Goal: Transaction & Acquisition: Purchase product/service

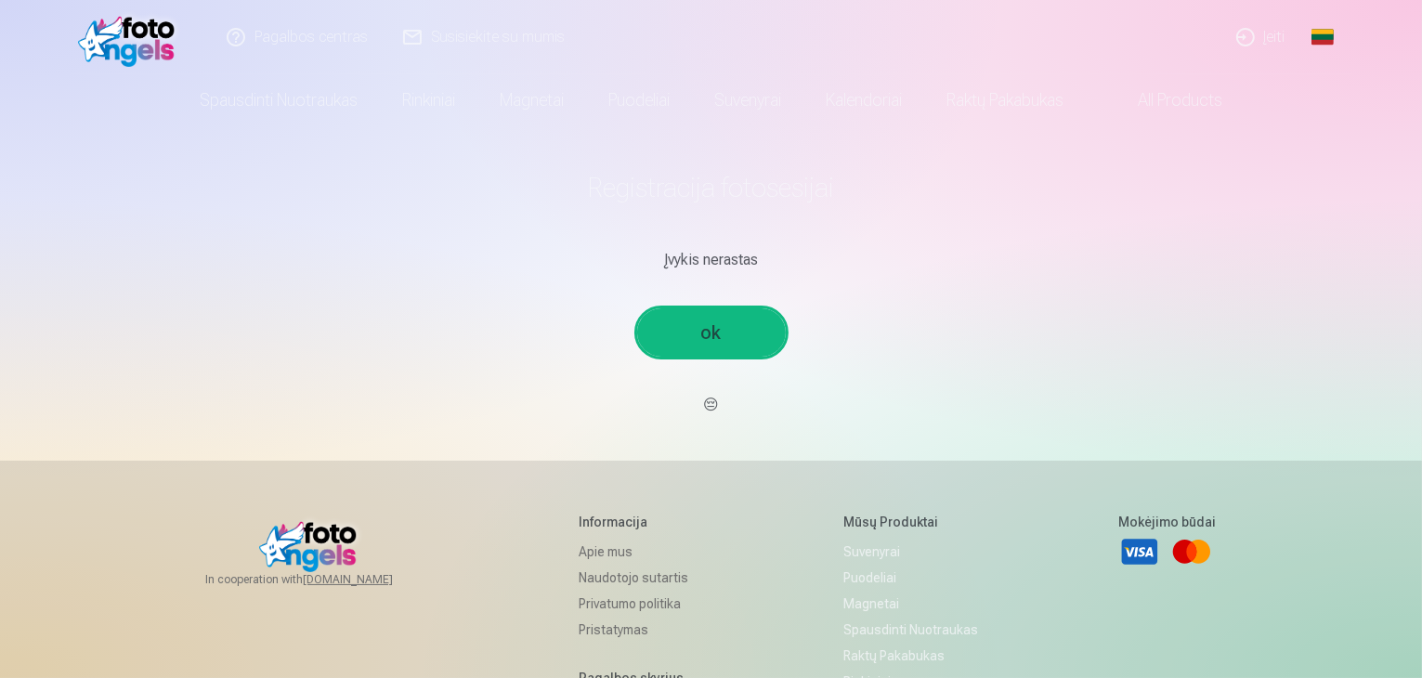
click at [732, 333] on link "ok" at bounding box center [711, 332] width 149 height 48
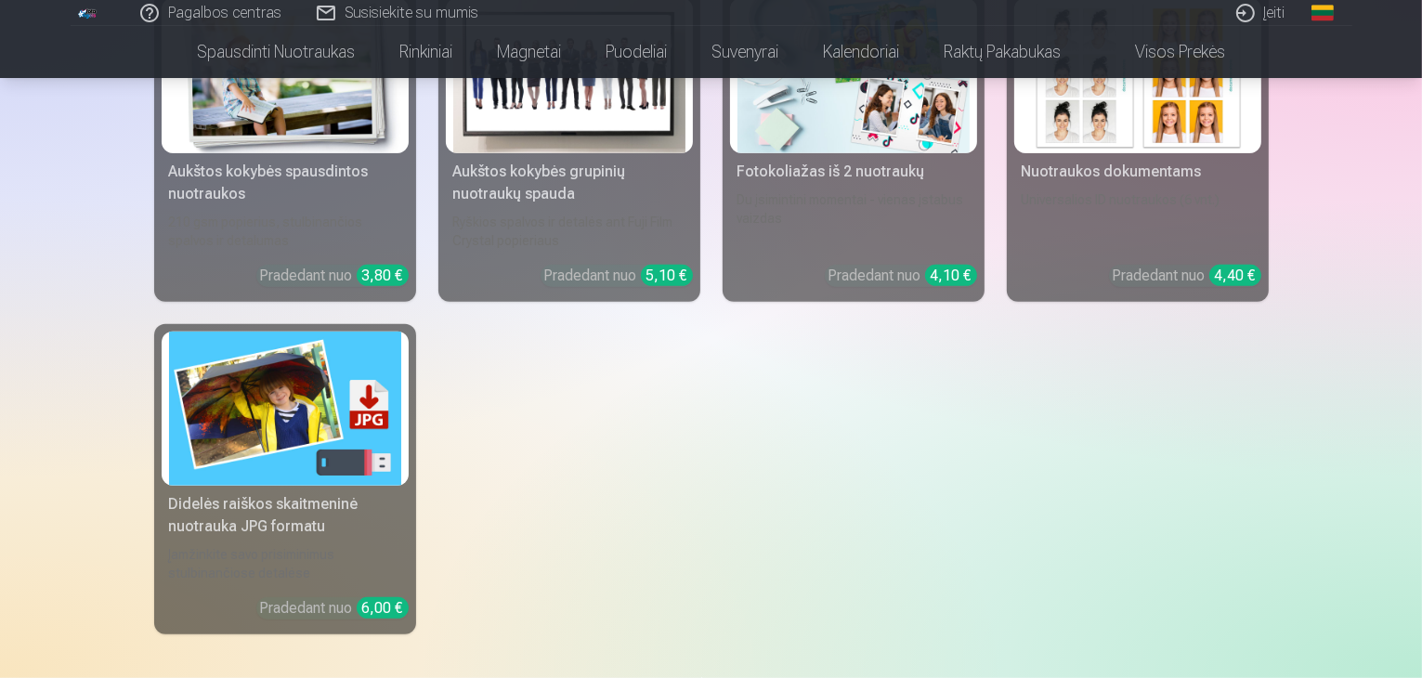
scroll to position [464, 0]
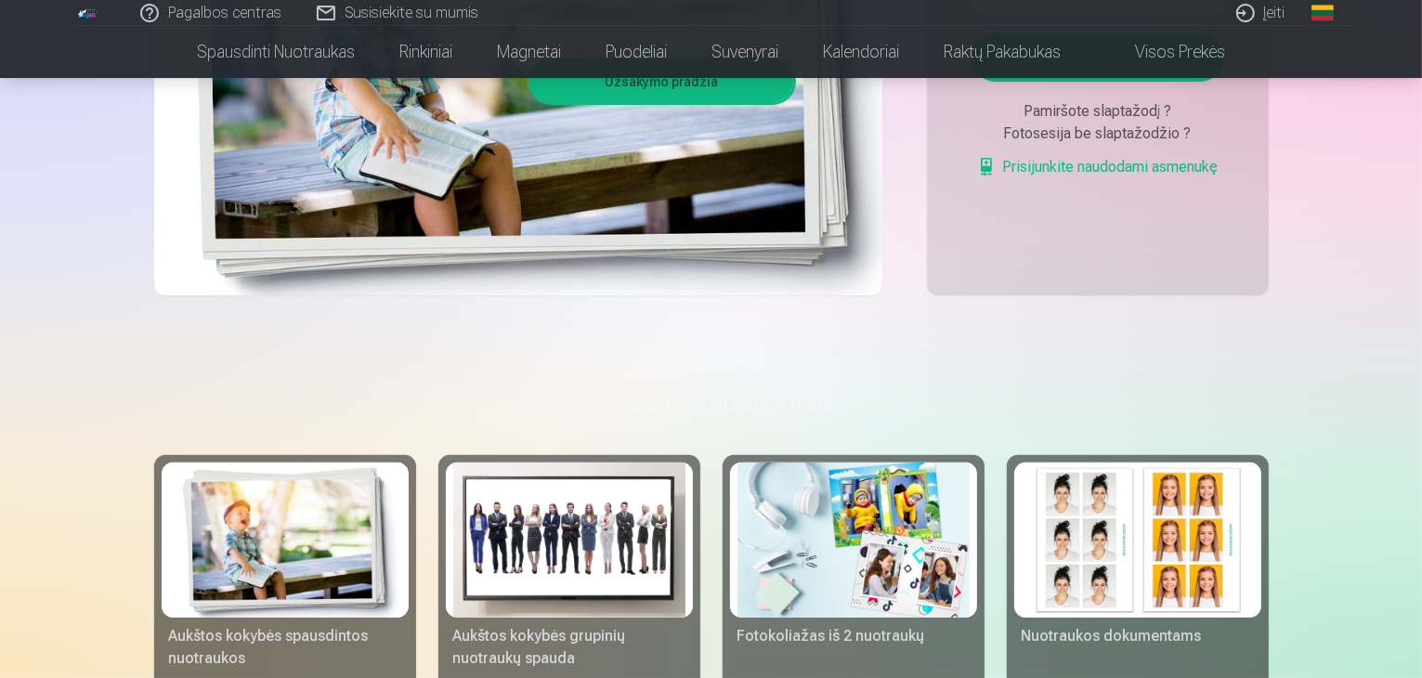
click at [1267, 10] on link "Įeiti" at bounding box center [1262, 13] width 85 height 26
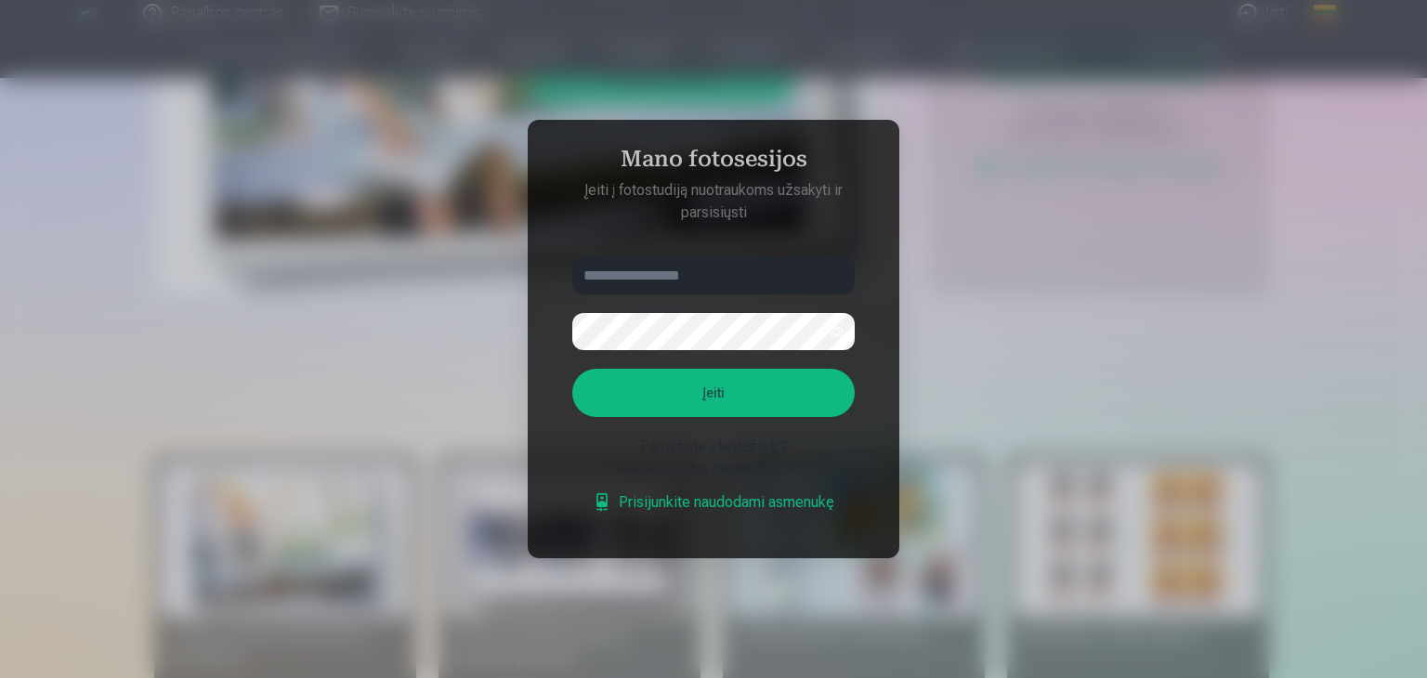
click at [784, 510] on link "Prisijunkite naudodami asmenukę" at bounding box center [714, 502] width 242 height 22
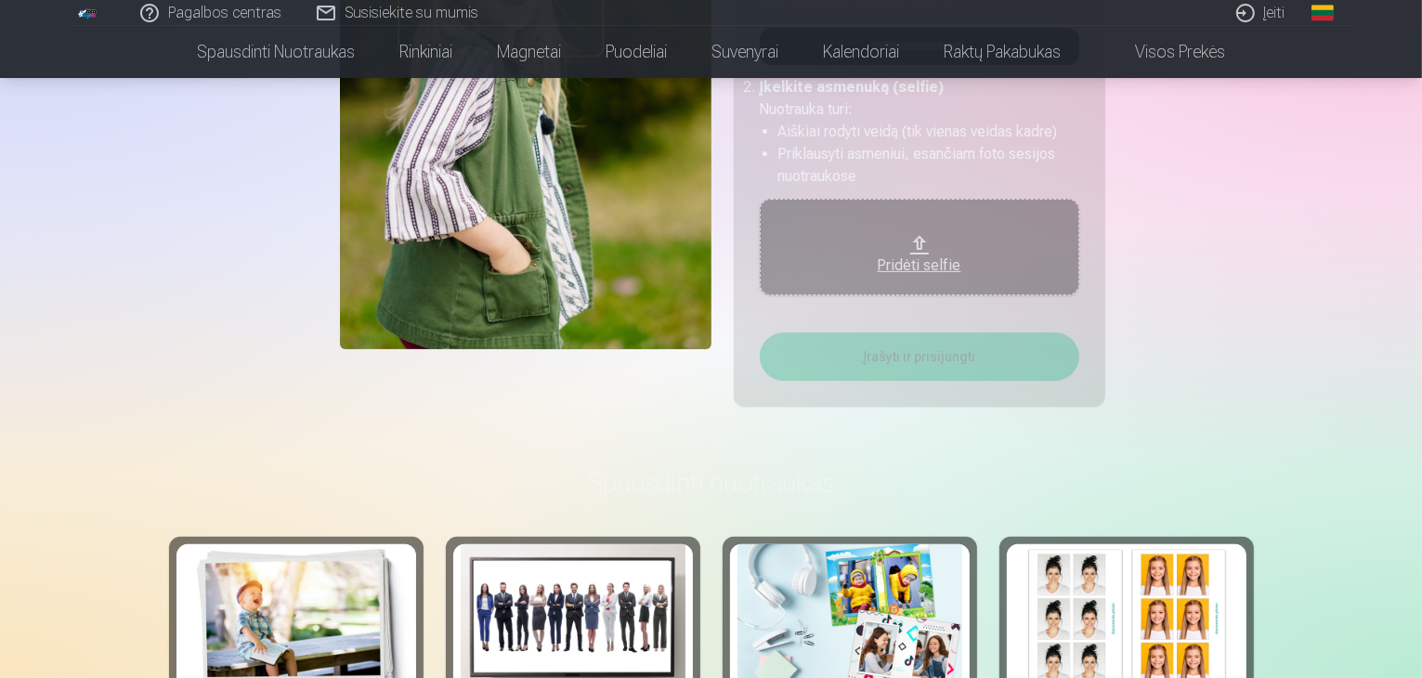
scroll to position [464, 0]
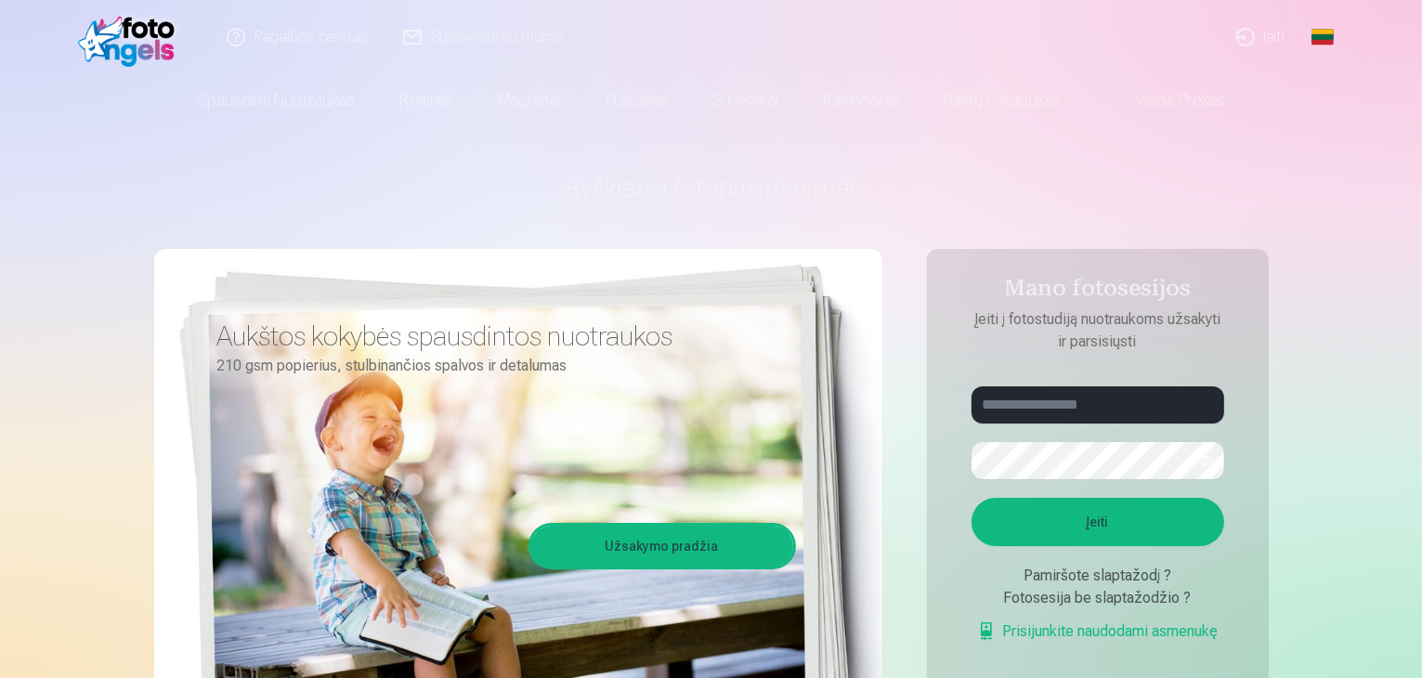
click at [1274, 37] on link "Įeiti" at bounding box center [1262, 37] width 85 height 74
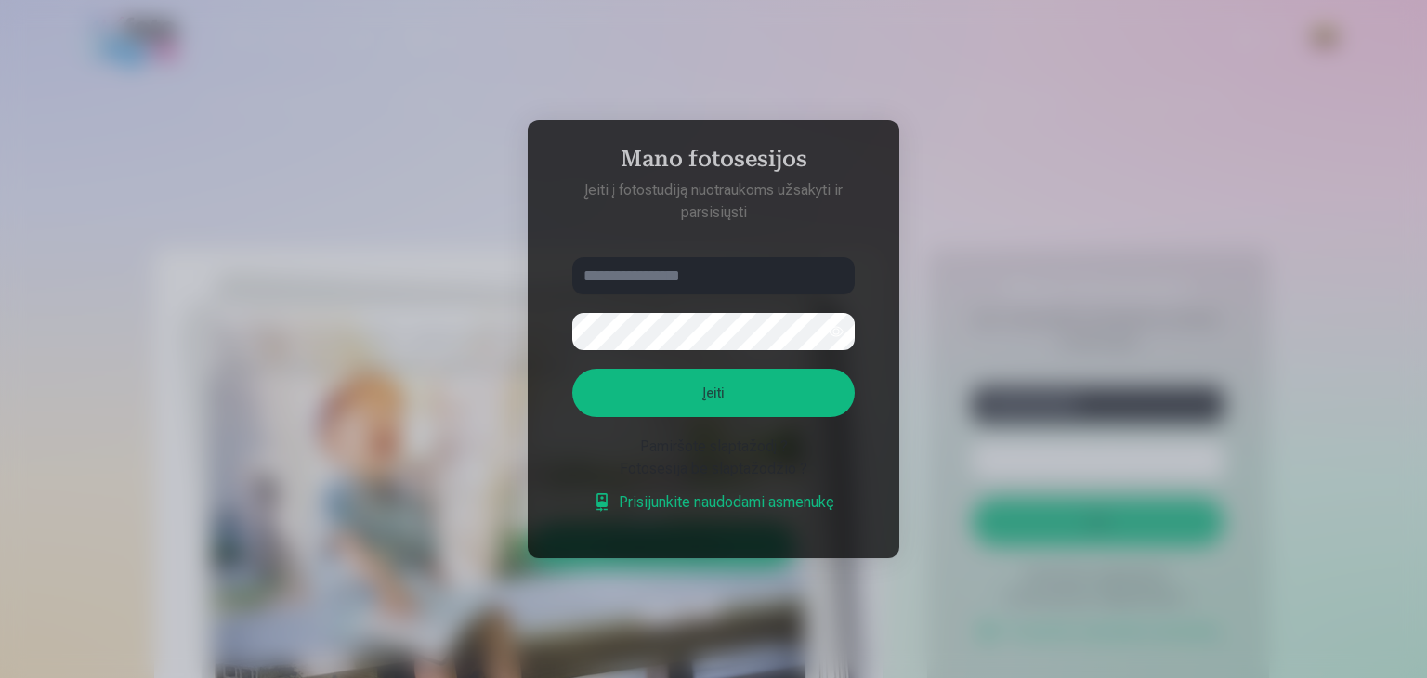
click at [1078, 166] on div at bounding box center [713, 339] width 1427 height 678
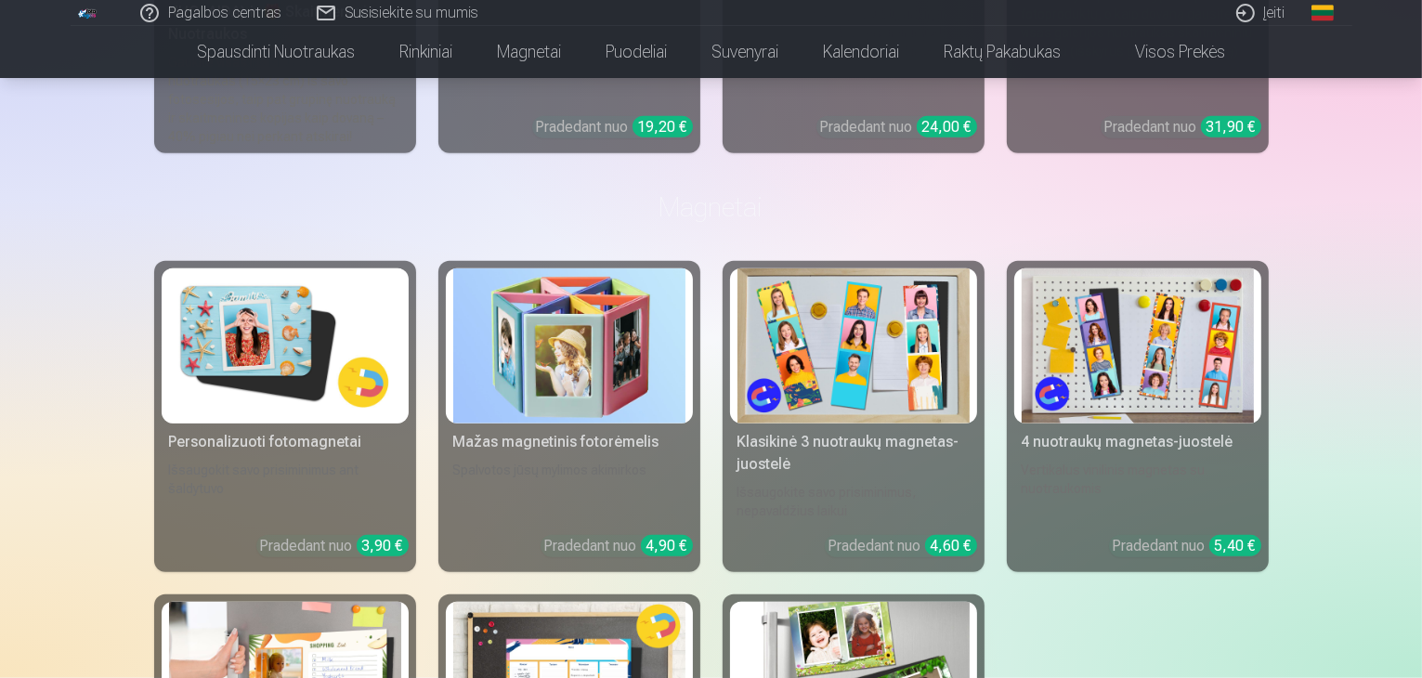
scroll to position [1951, 0]
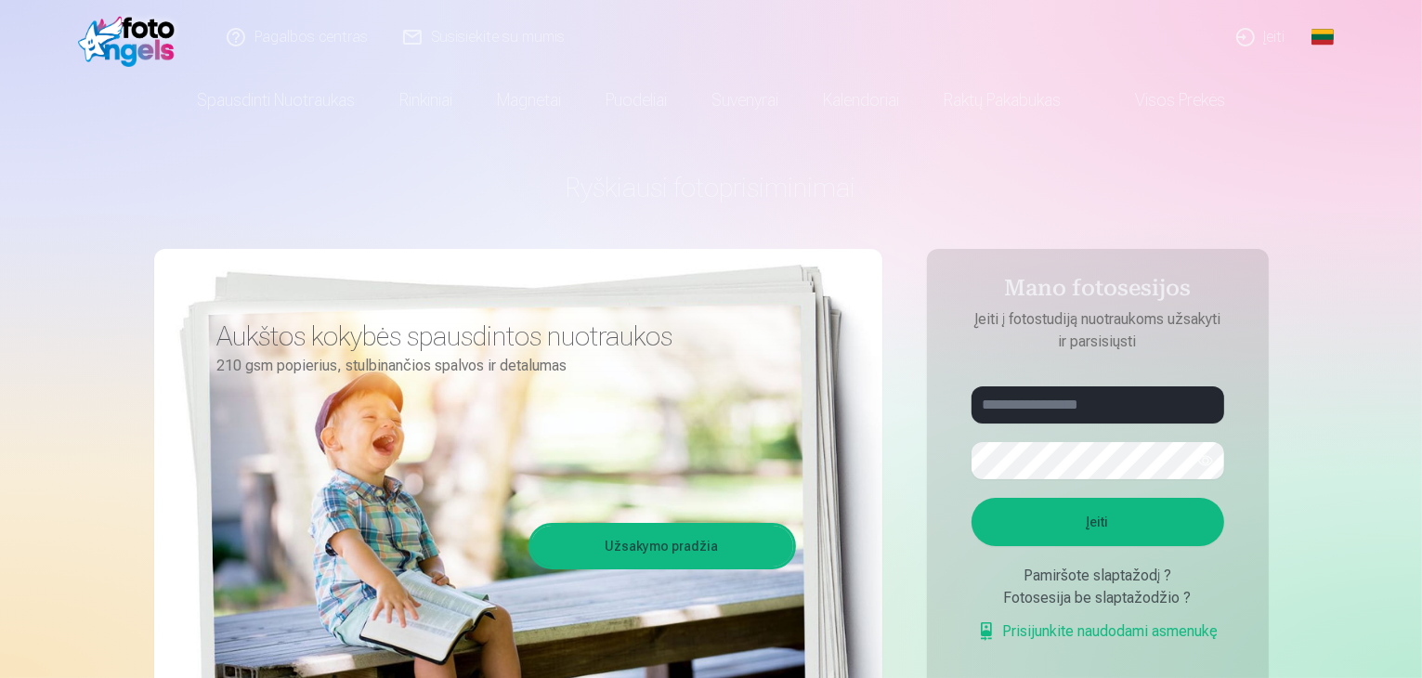
click at [1323, 34] on link "Global" at bounding box center [1322, 37] width 37 height 74
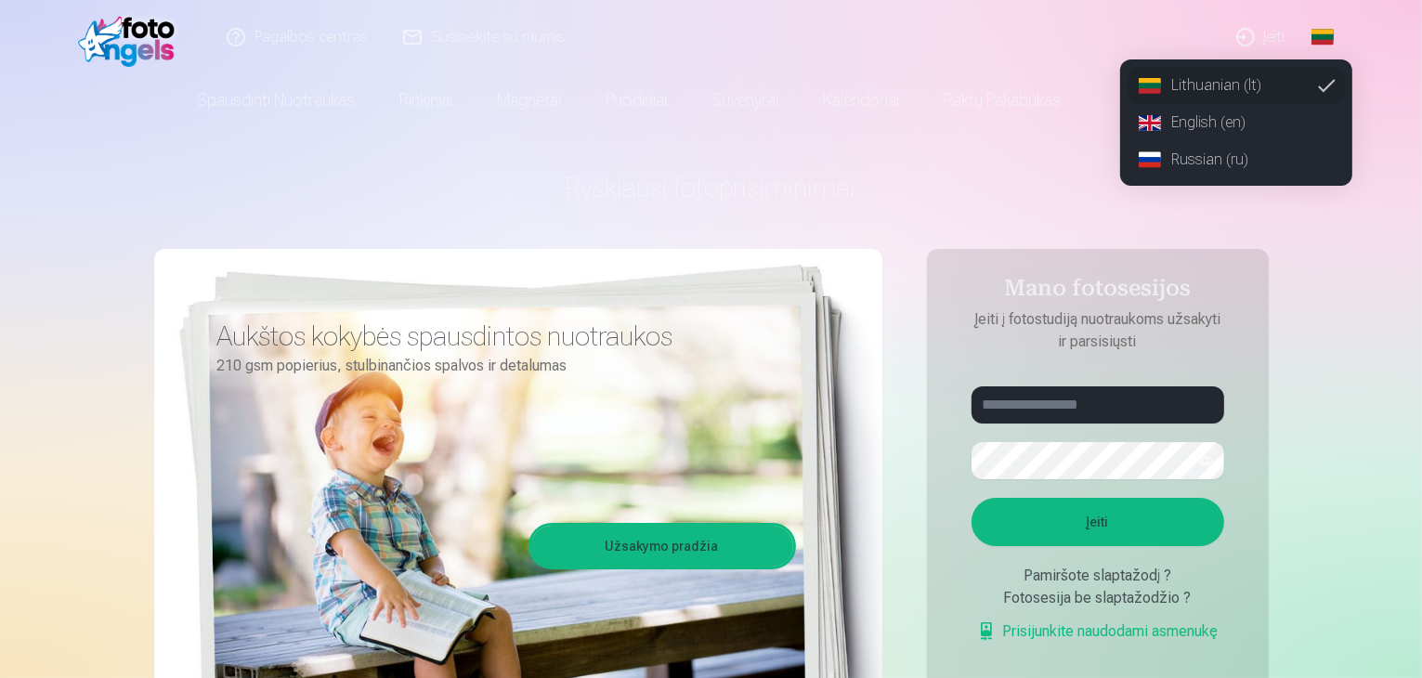
click at [1281, 35] on link "Įeiti" at bounding box center [1262, 37] width 85 height 74
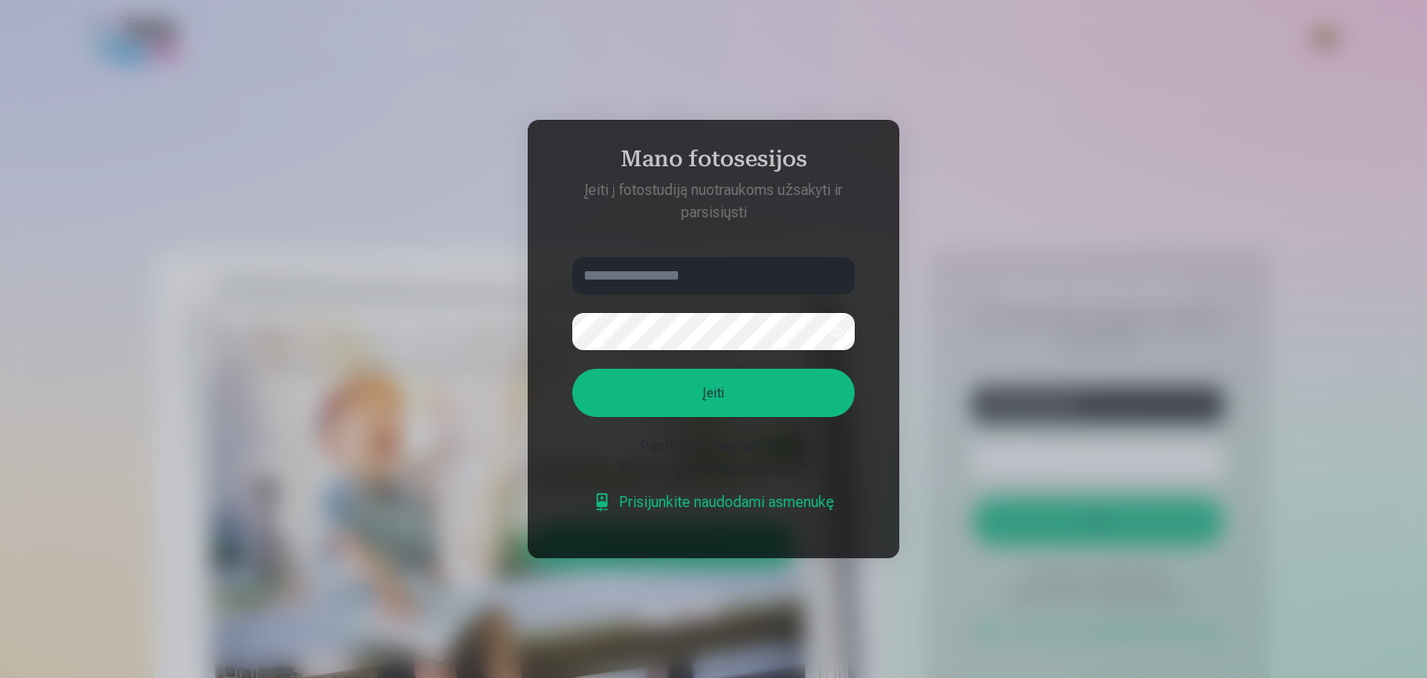
click at [787, 279] on input "text" at bounding box center [713, 275] width 282 height 37
click at [1247, 152] on div at bounding box center [713, 339] width 1427 height 678
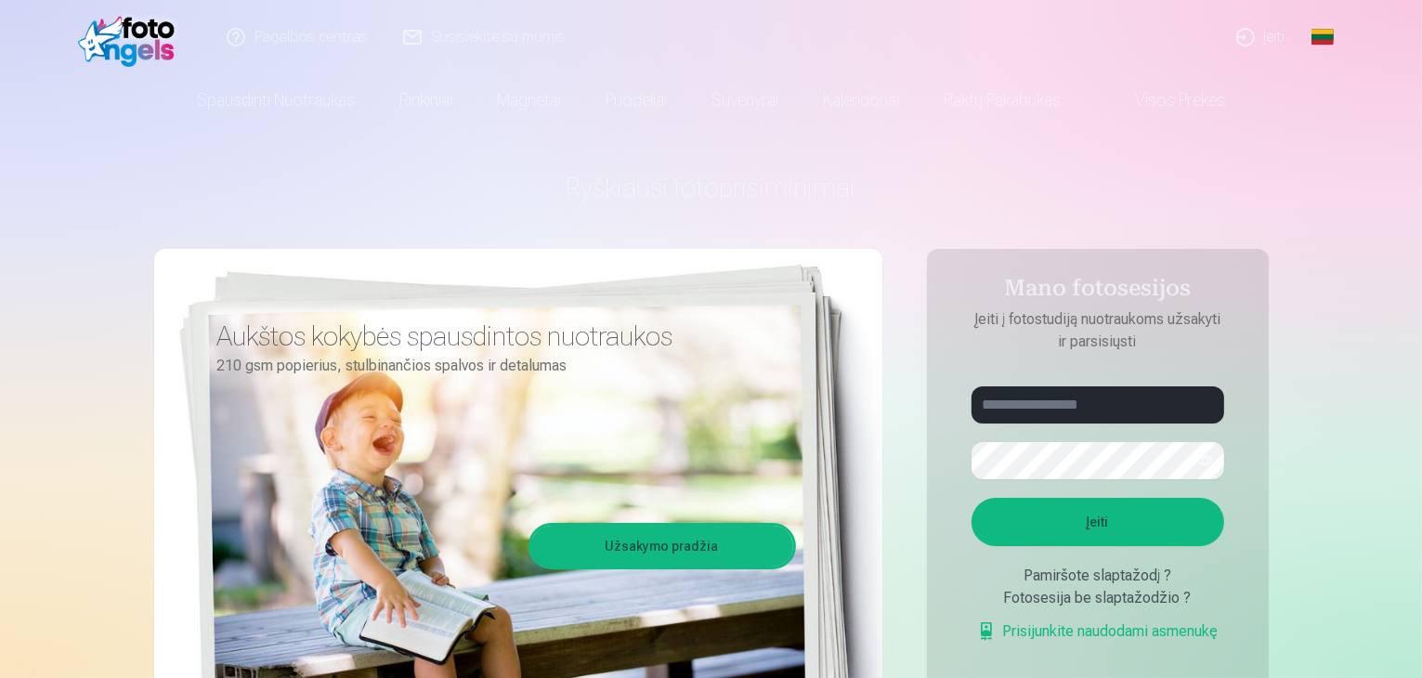
click at [155, 45] on img at bounding box center [131, 36] width 107 height 59
click at [128, 29] on img at bounding box center [131, 36] width 107 height 59
click at [1271, 42] on link "Įeiti" at bounding box center [1262, 37] width 85 height 74
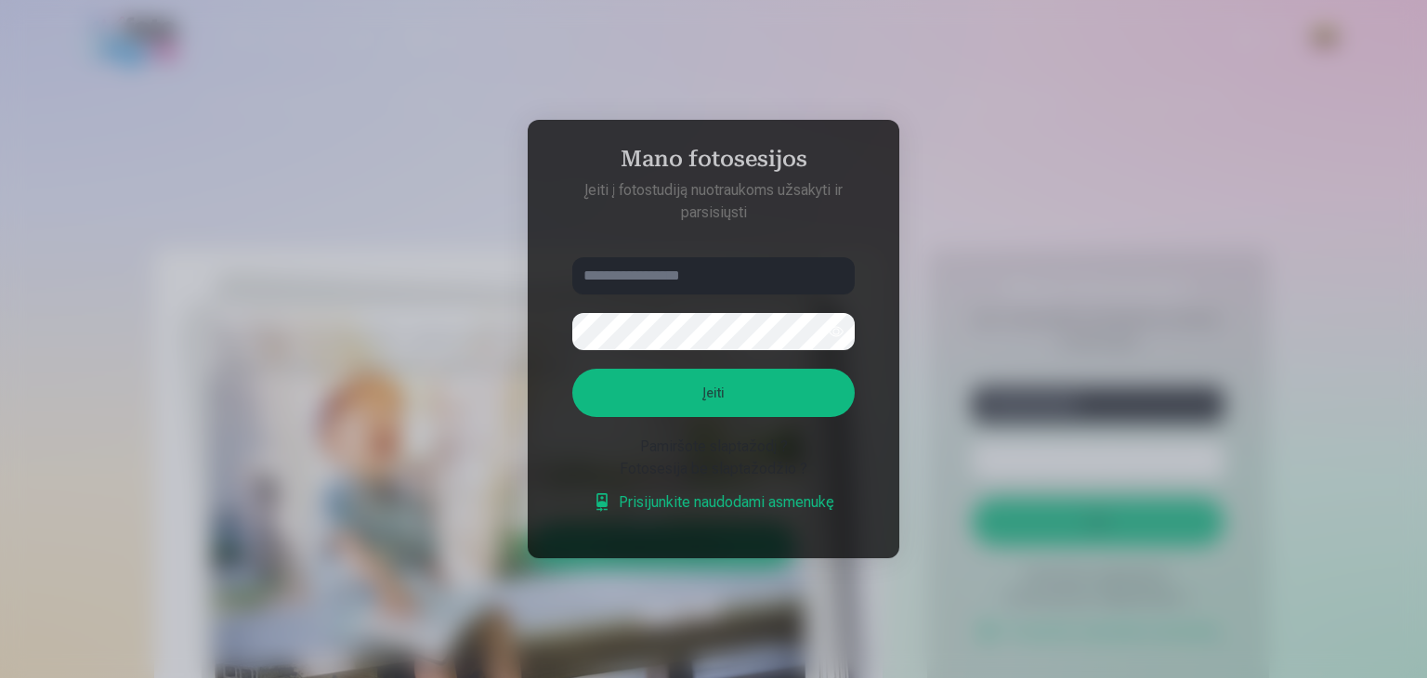
click at [1308, 254] on div at bounding box center [713, 339] width 1427 height 678
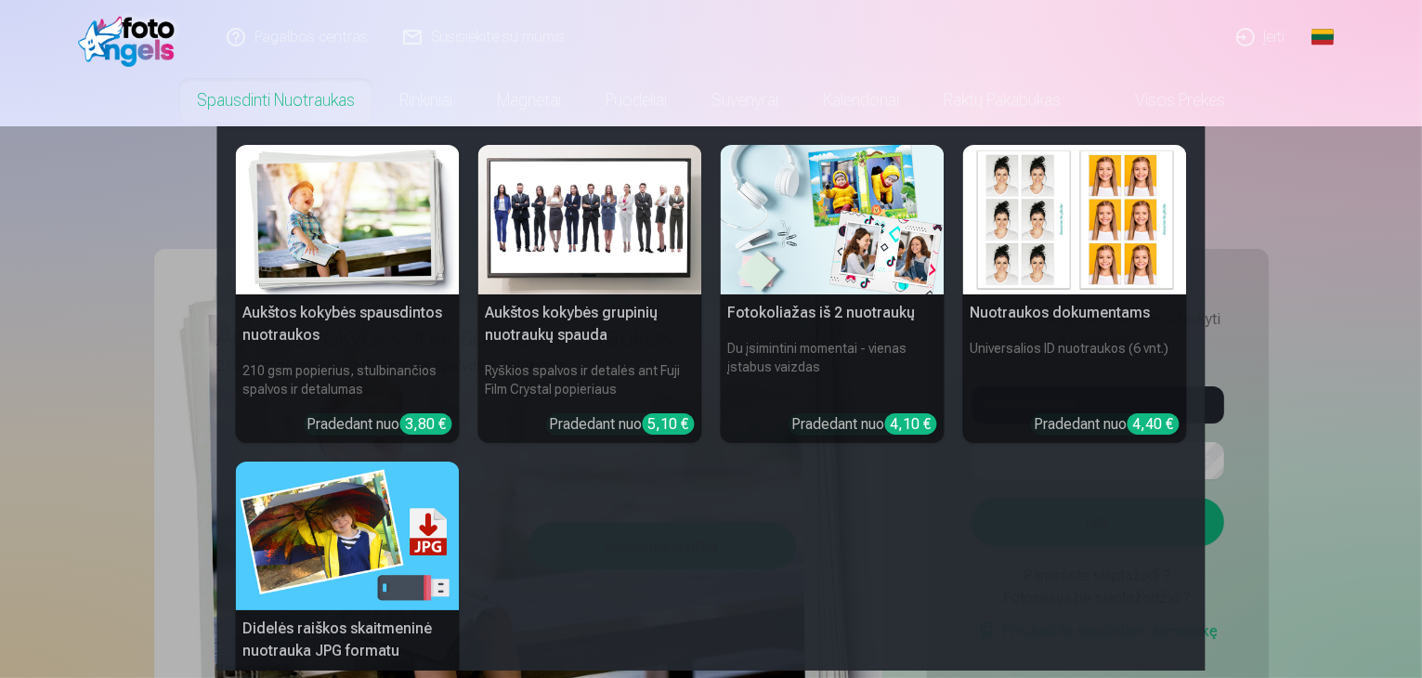
click at [259, 97] on link "Spausdinti nuotraukas" at bounding box center [276, 100] width 203 height 52
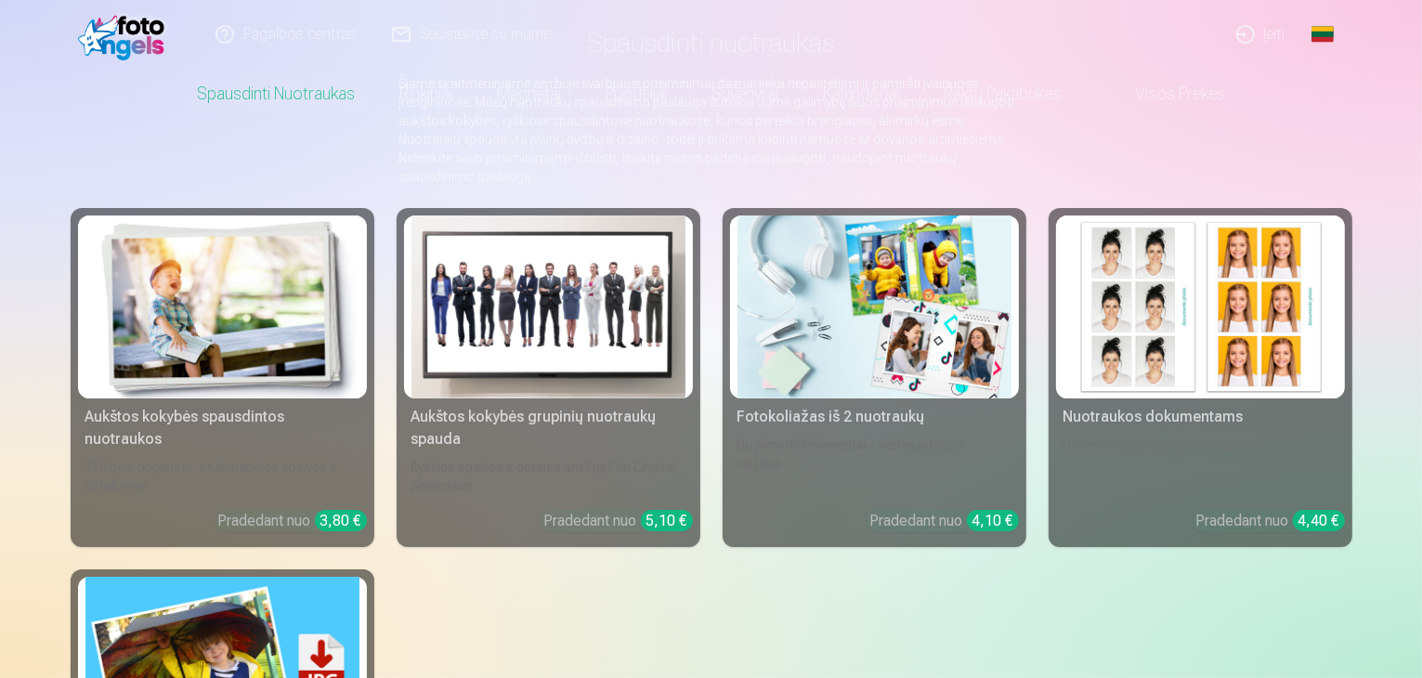
scroll to position [279, 0]
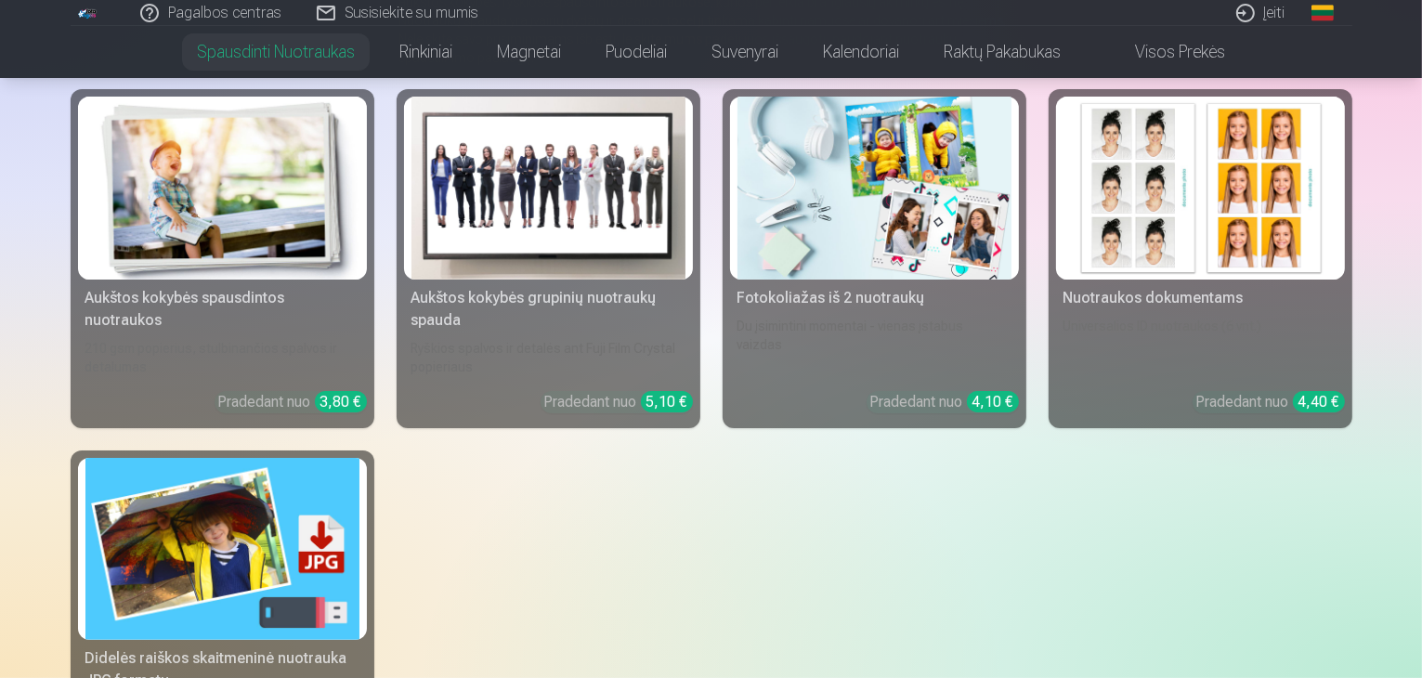
click at [502, 220] on img at bounding box center [549, 188] width 274 height 183
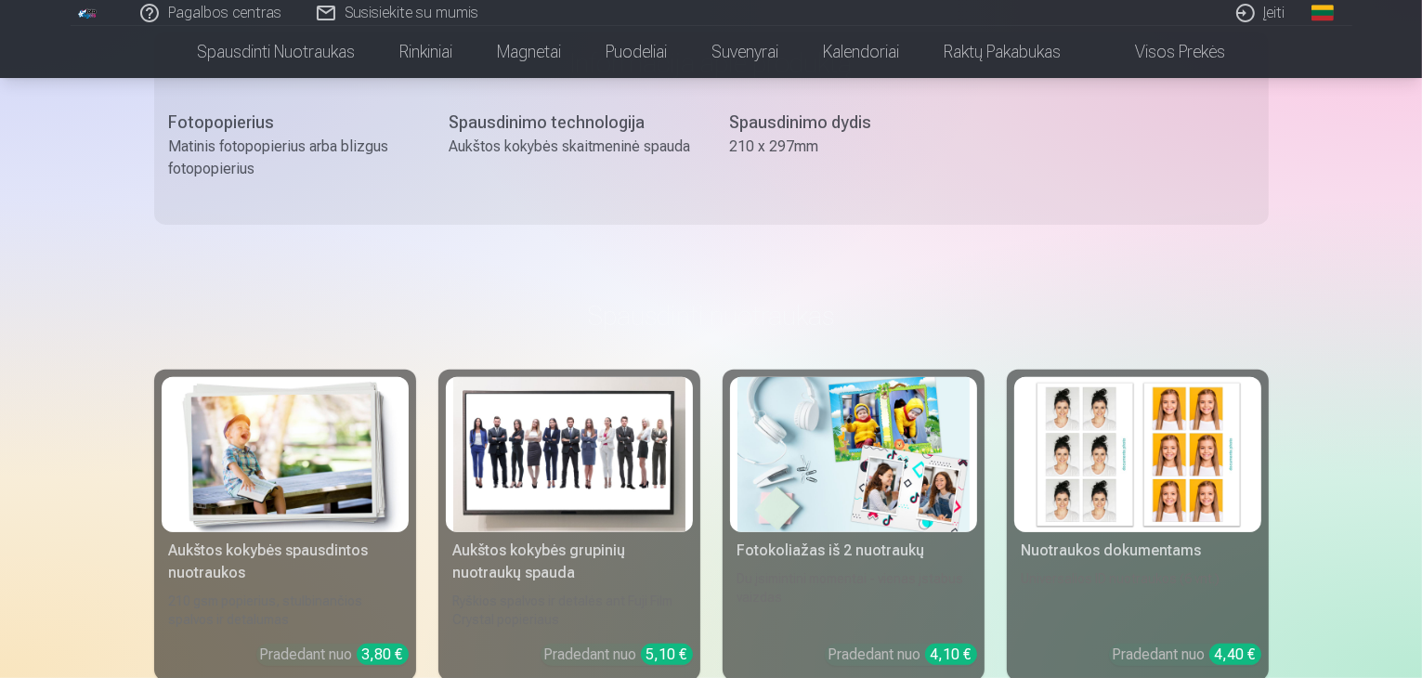
scroll to position [836, 0]
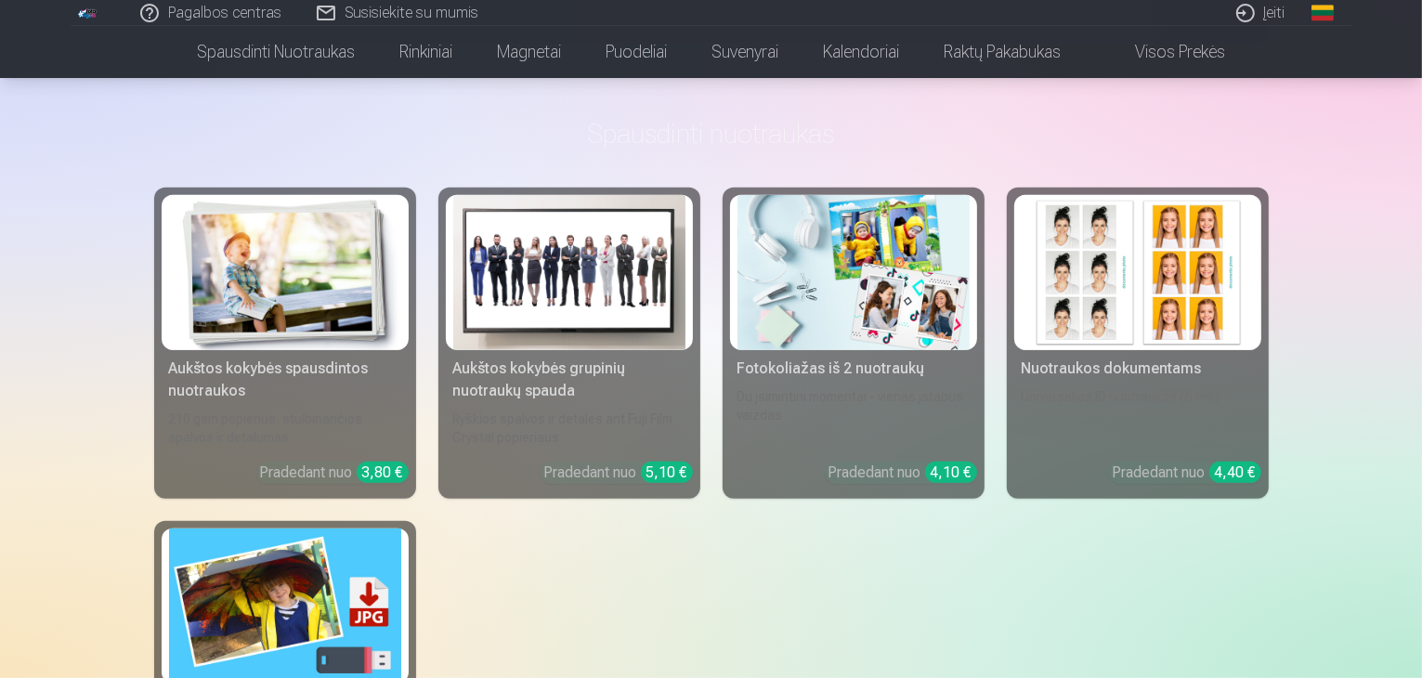
click at [649, 331] on img at bounding box center [569, 272] width 232 height 155
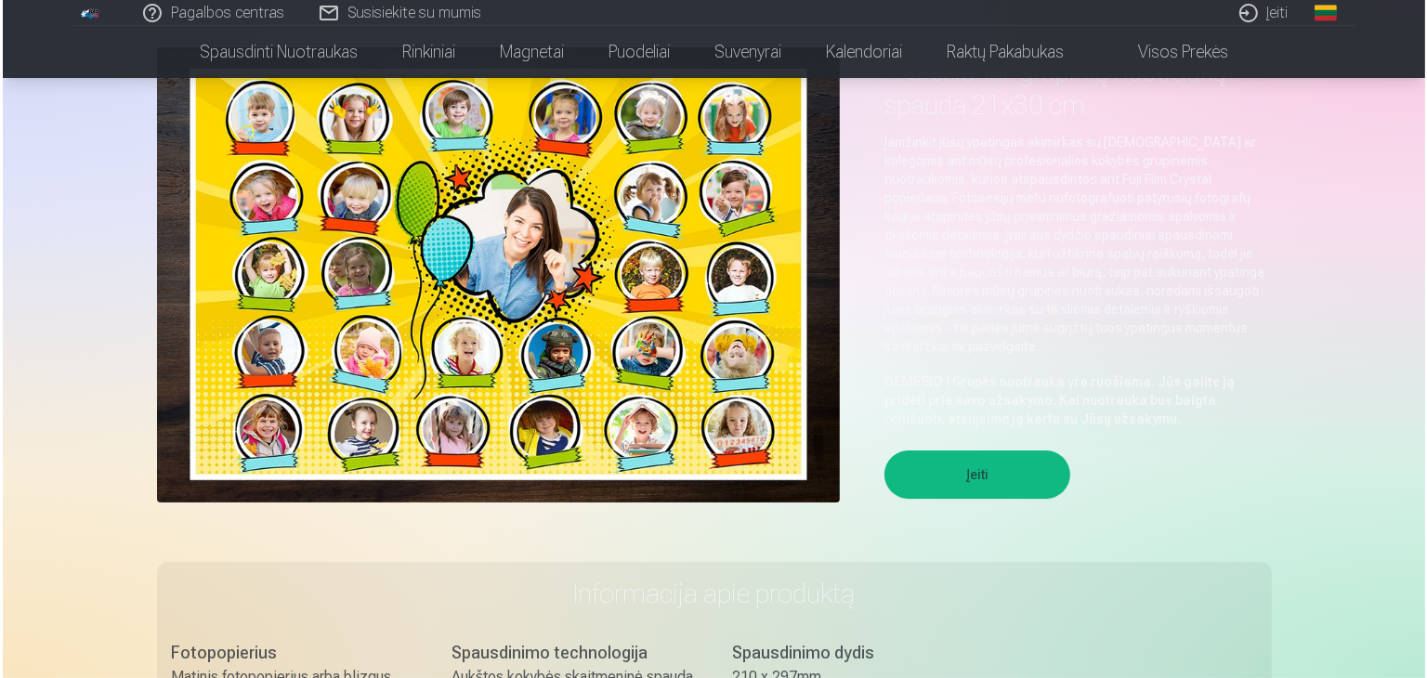
scroll to position [186, 0]
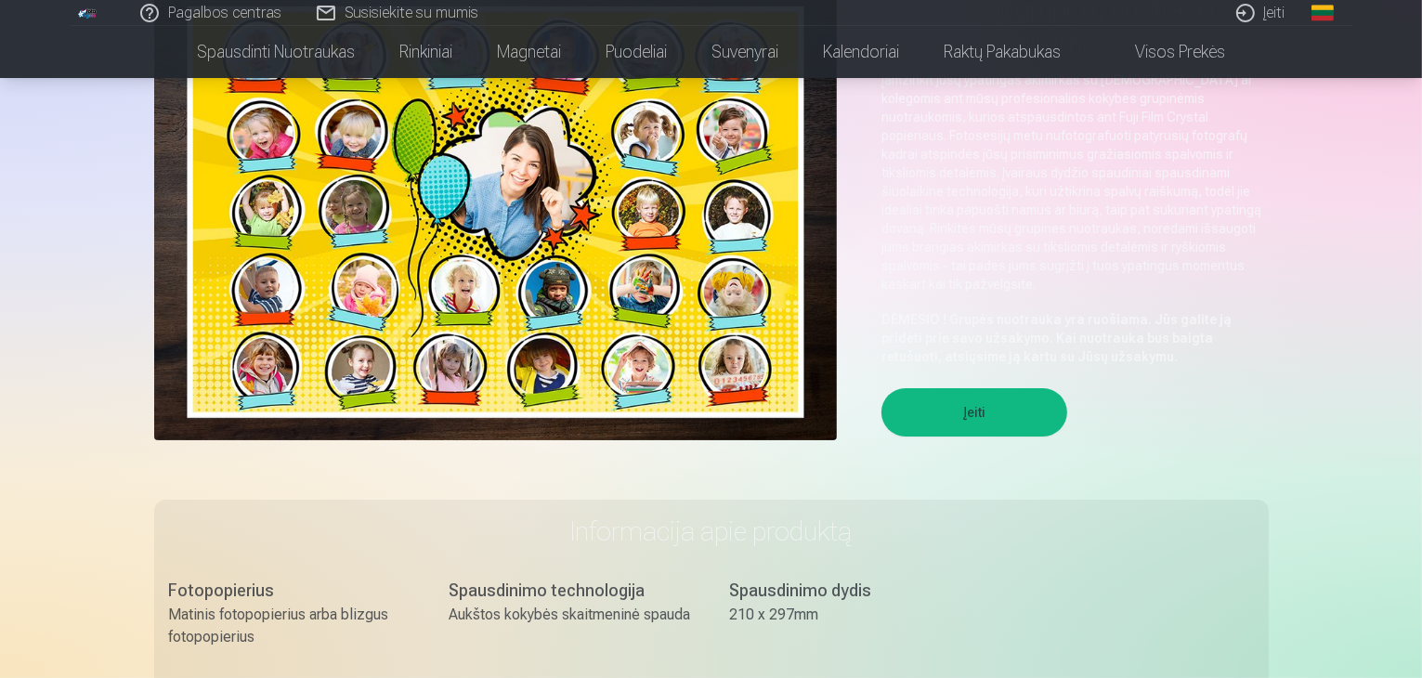
click at [960, 388] on button "Įeiti" at bounding box center [975, 412] width 186 height 48
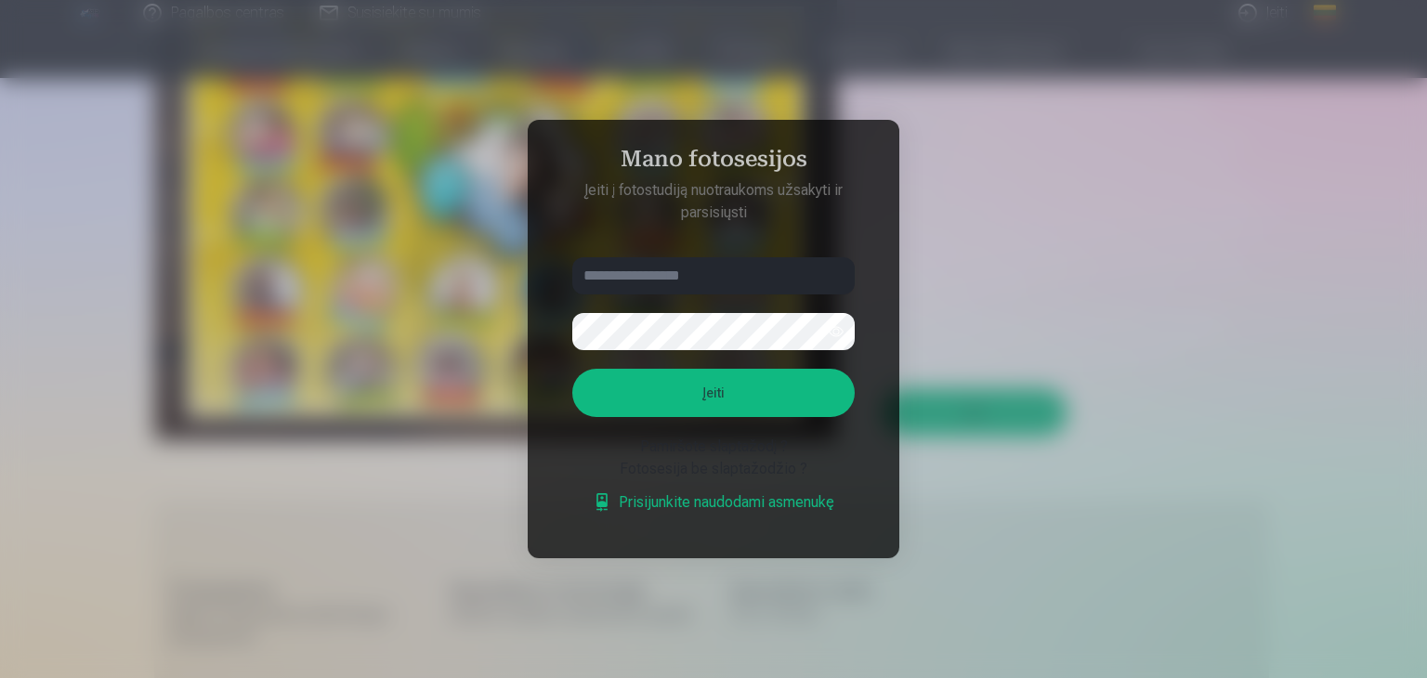
click at [748, 284] on input "text" at bounding box center [713, 275] width 282 height 37
click at [765, 500] on link "Prisijunkite naudodami asmenukę" at bounding box center [714, 502] width 242 height 22
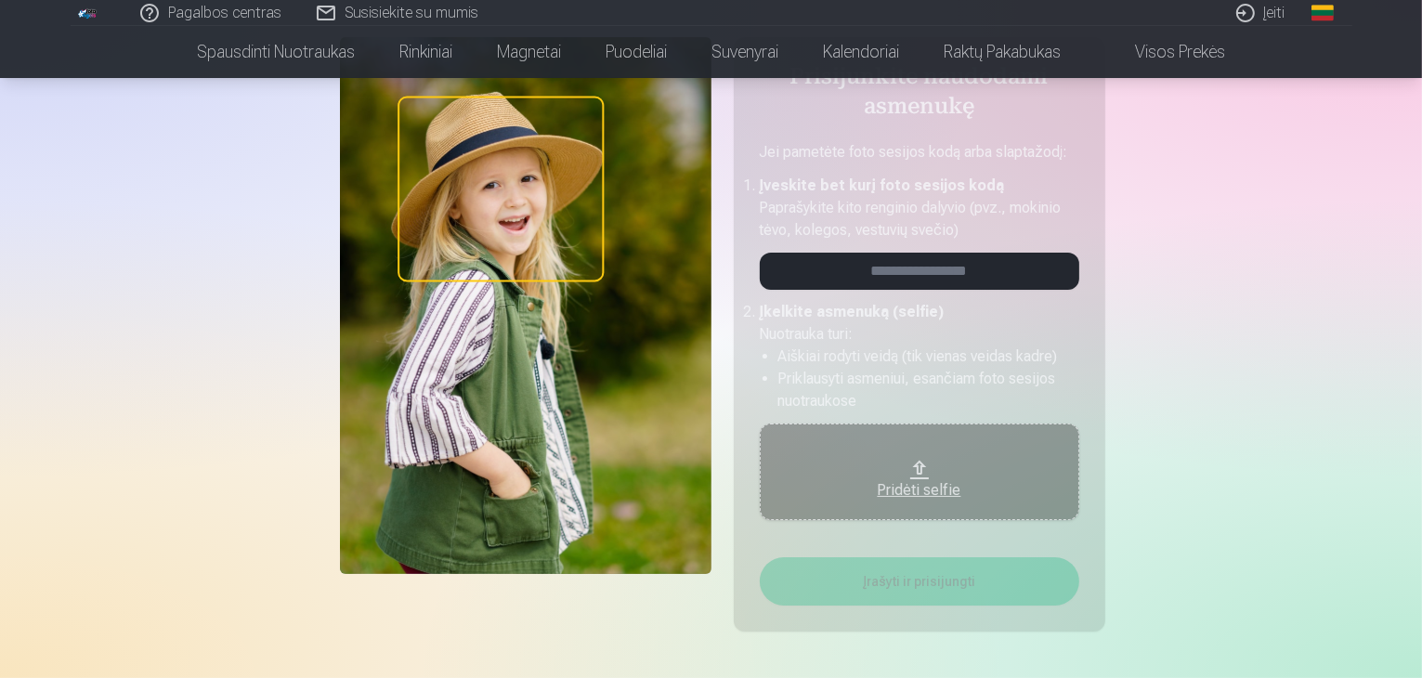
scroll to position [186, 0]
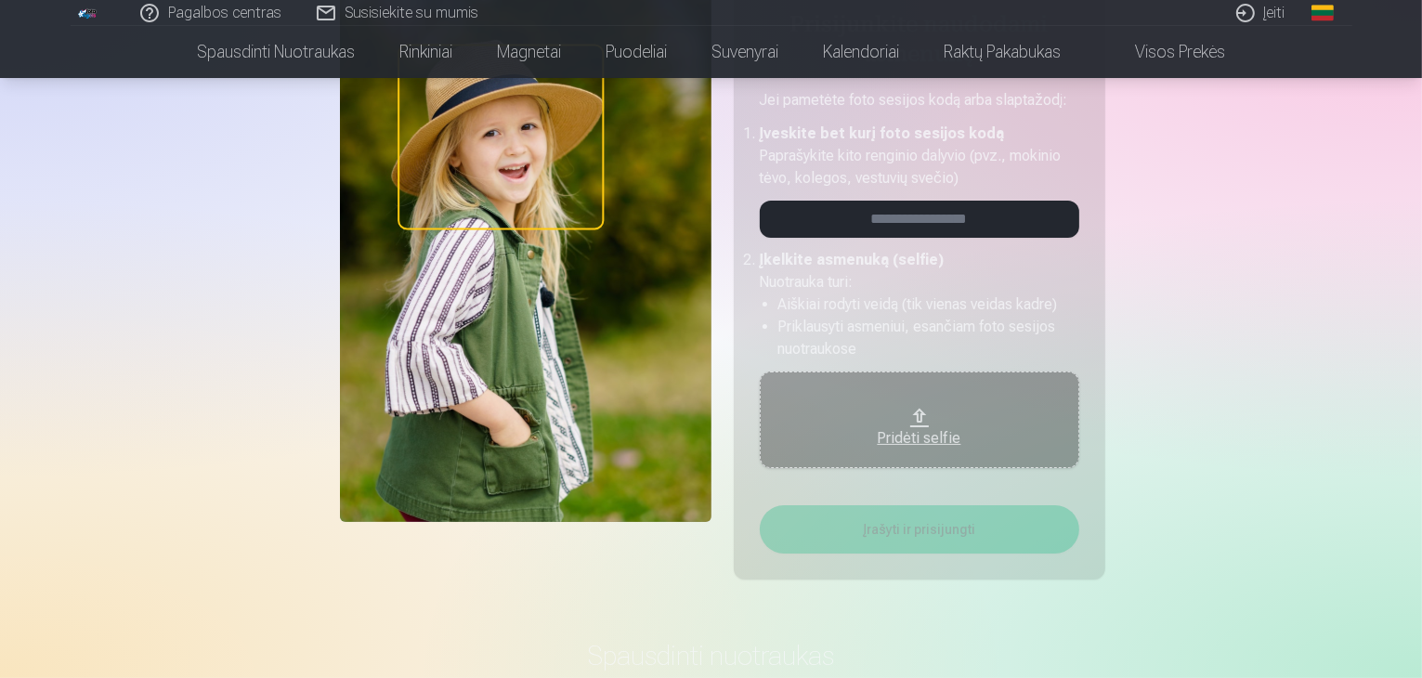
click at [879, 399] on button "Pridėti selfie" at bounding box center [920, 420] width 320 height 97
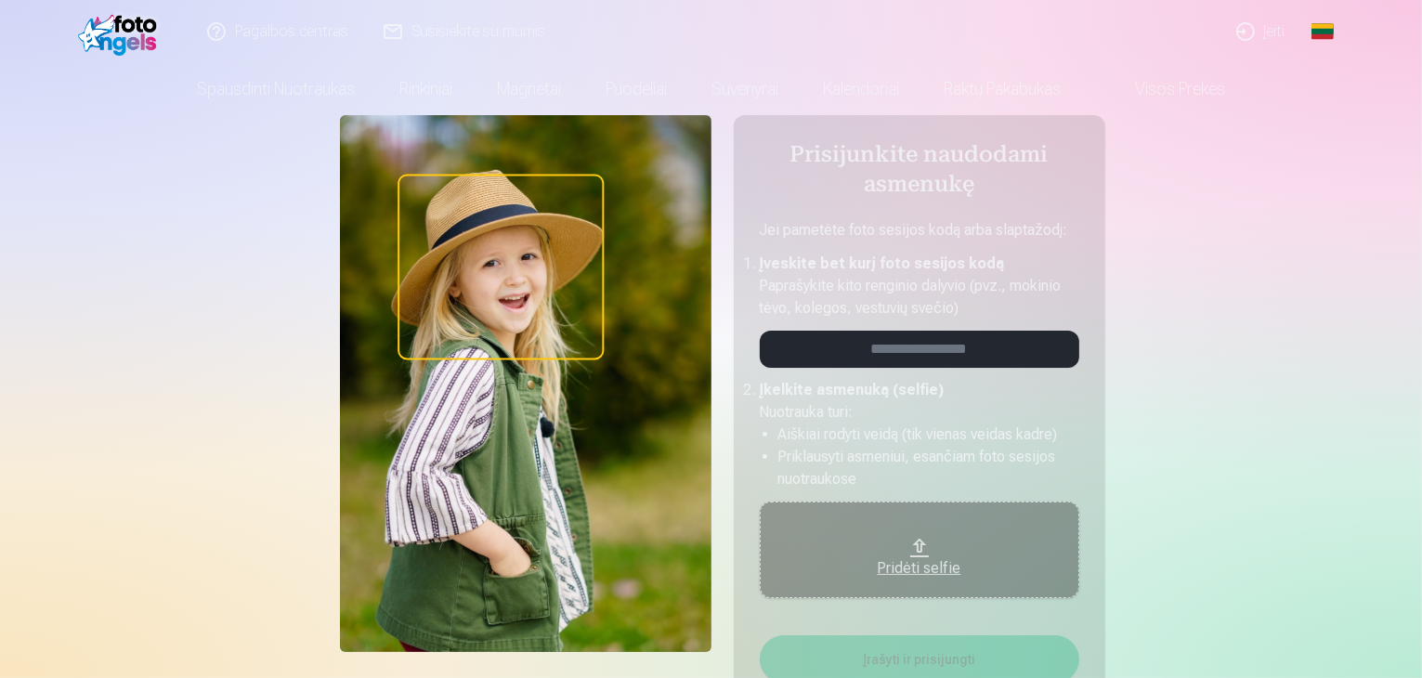
scroll to position [0, 0]
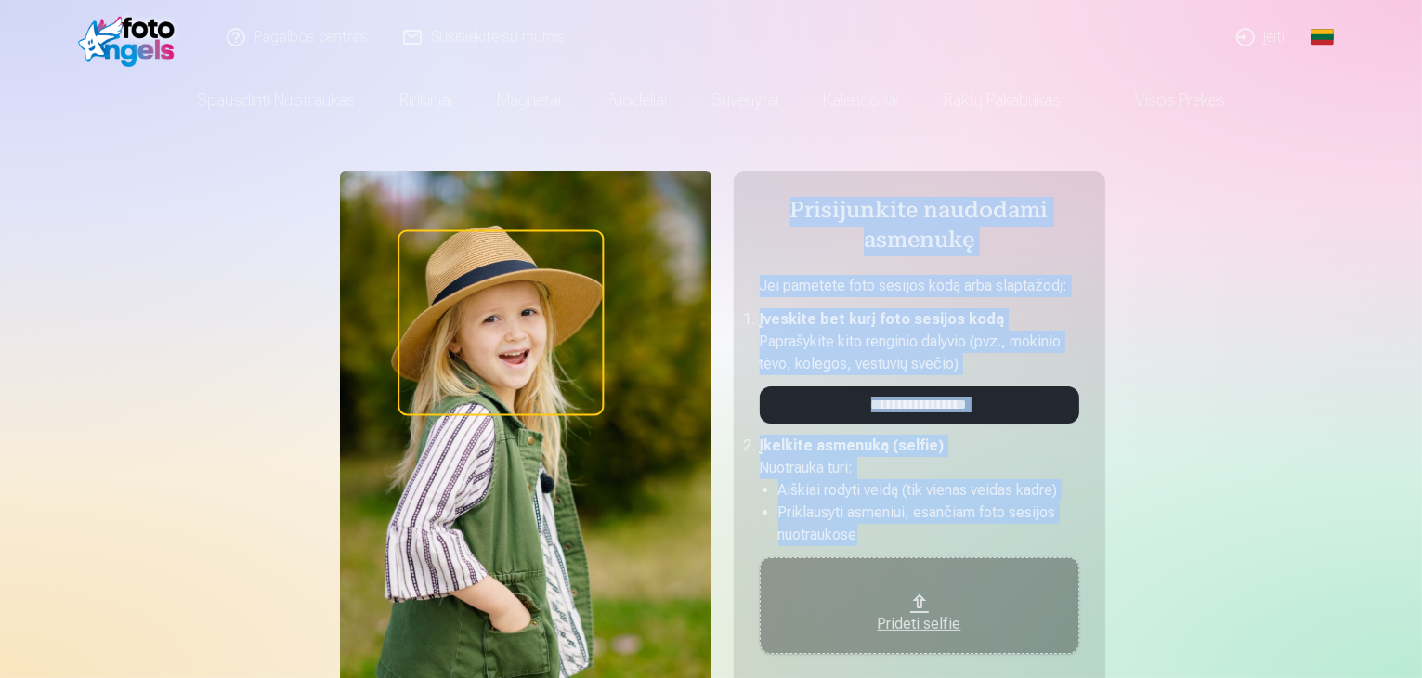
drag, startPoint x: 785, startPoint y: 198, endPoint x: 1152, endPoint y: 541, distance: 502.1
copy aside "Prisijunkite naudodami asmenukę Jei pametėte foto sesijos kodą arba slaptažodį …"
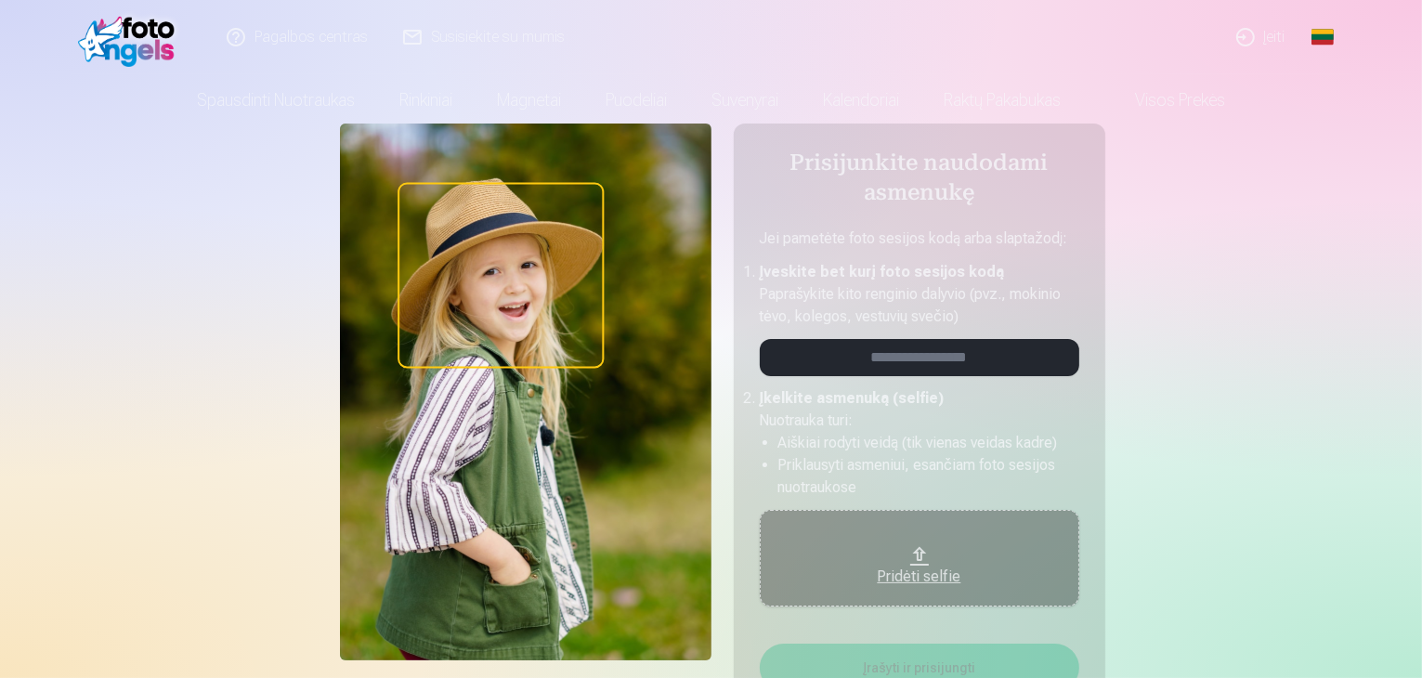
scroll to position [93, 0]
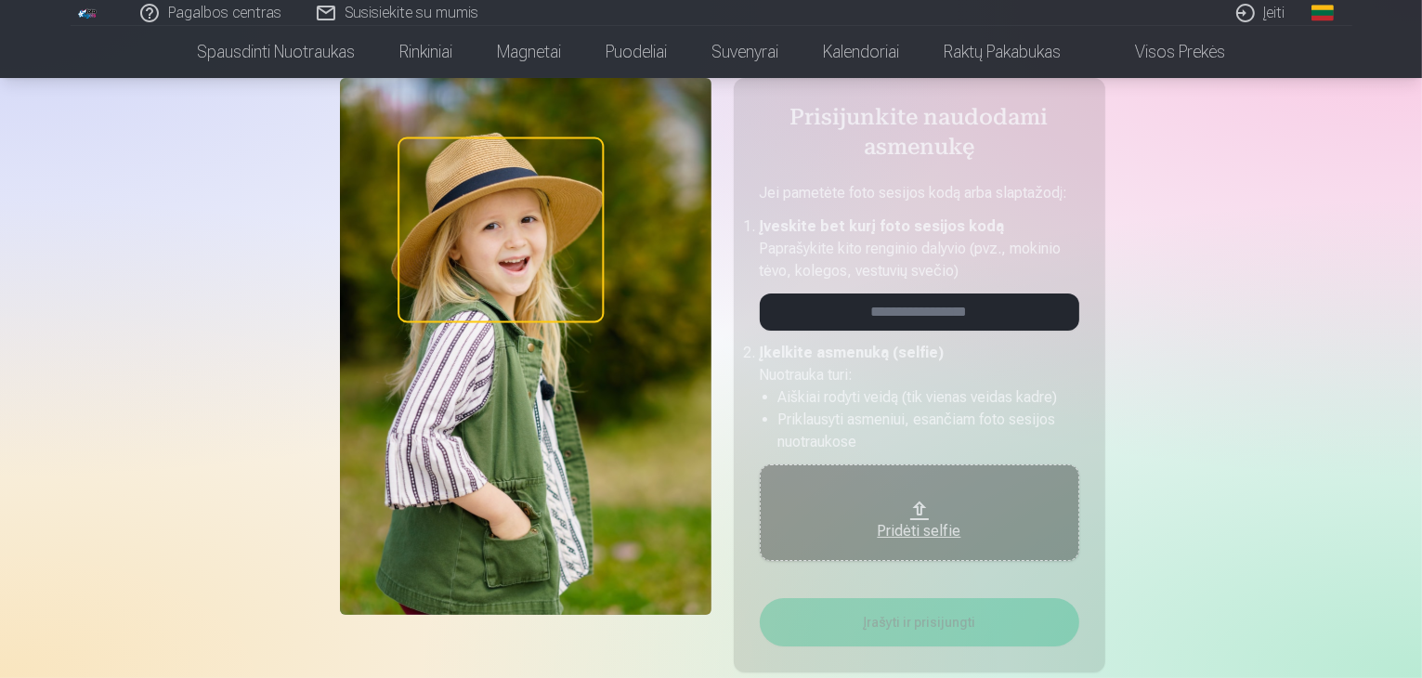
click at [807, 115] on h4 "Prisijunkite naudodami asmenukę" at bounding box center [920, 133] width 320 height 59
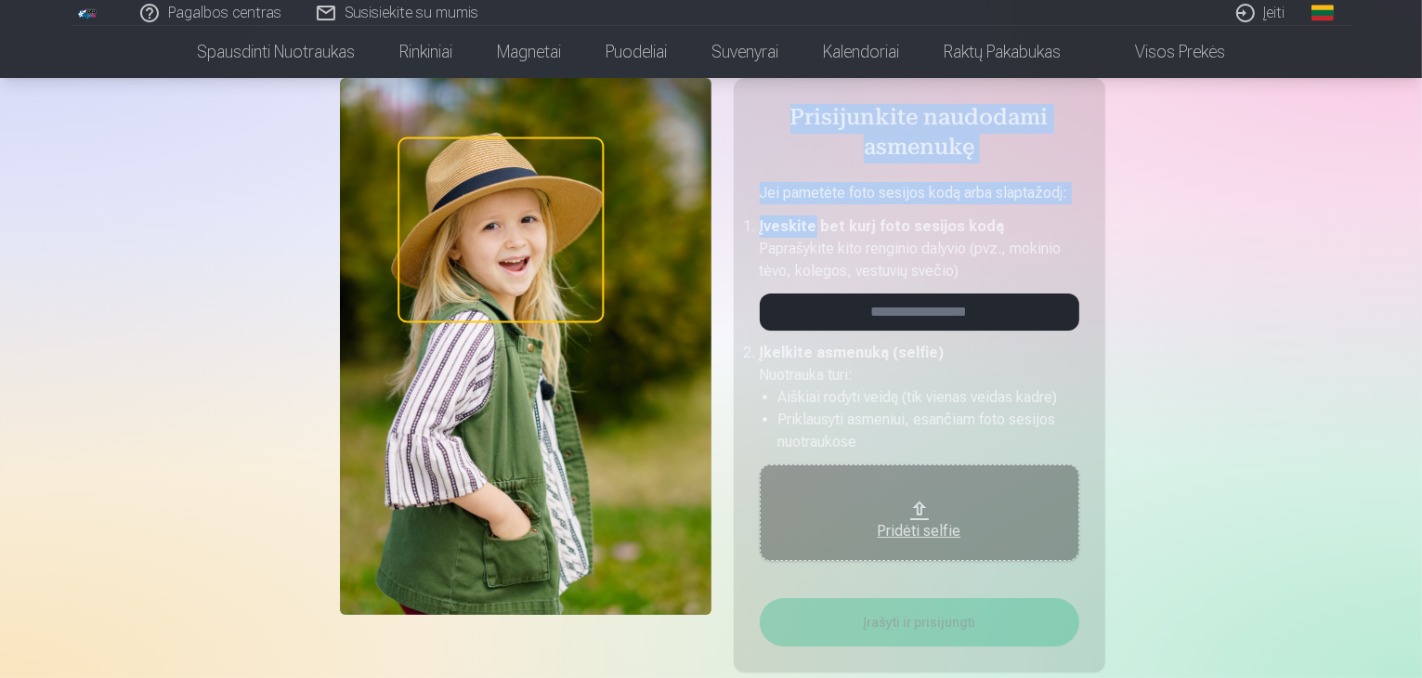
drag, startPoint x: 843, startPoint y: 121, endPoint x: 1168, endPoint y: 253, distance: 350.0
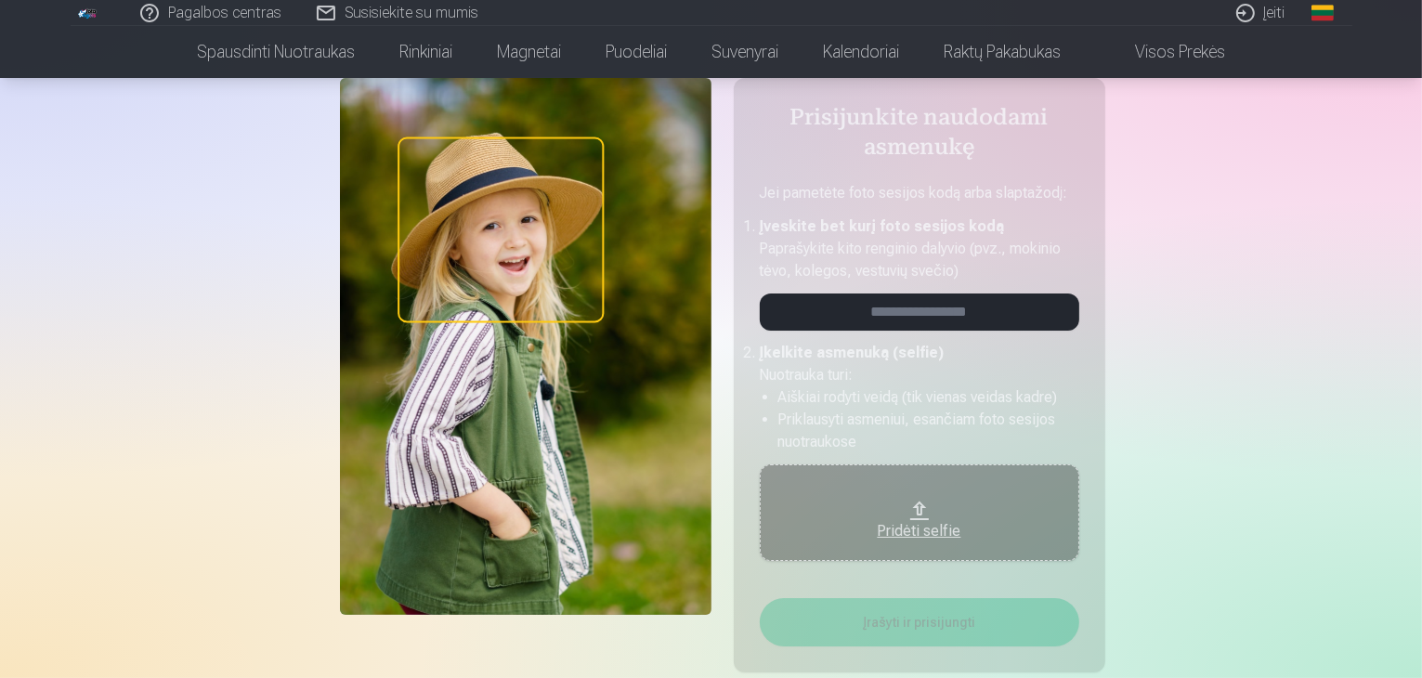
click at [994, 312] on input "email" at bounding box center [920, 312] width 320 height 37
click at [945, 503] on button "Pridėti selfie" at bounding box center [920, 512] width 320 height 97
